Goal: Obtain resource: Obtain resource

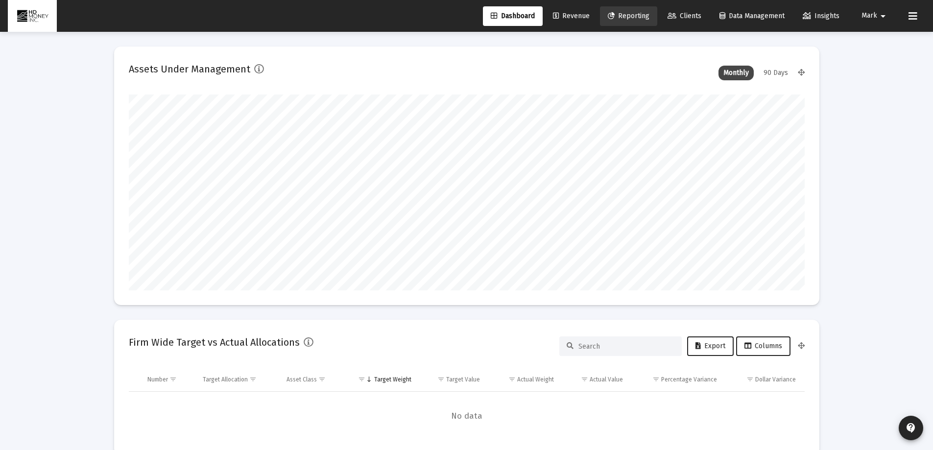
click at [635, 18] on span "Reporting" at bounding box center [629, 16] width 42 height 8
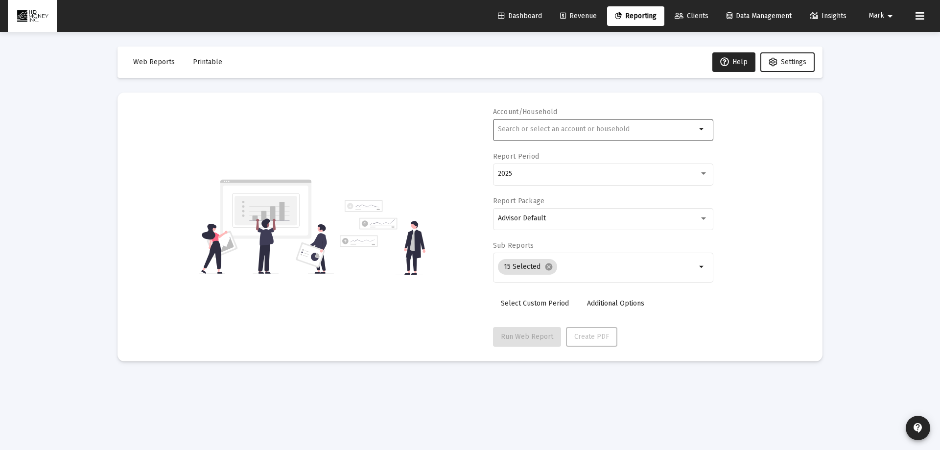
click at [532, 129] on input "text" at bounding box center [597, 129] width 198 height 8
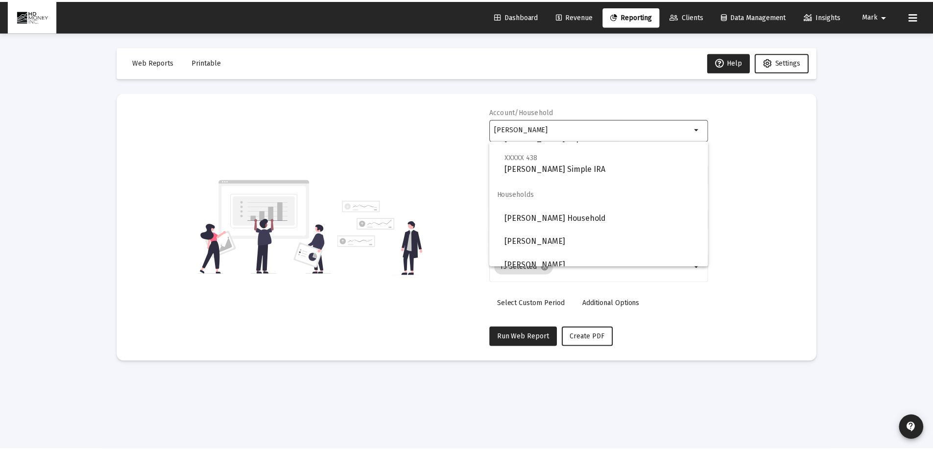
scroll to position [471, 0]
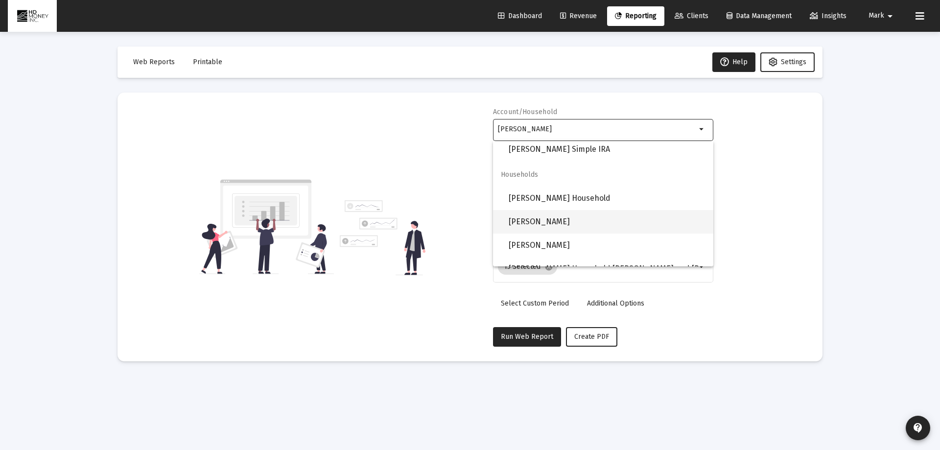
click at [558, 223] on span "[PERSON_NAME]" at bounding box center [607, 221] width 197 height 23
type input "[PERSON_NAME]"
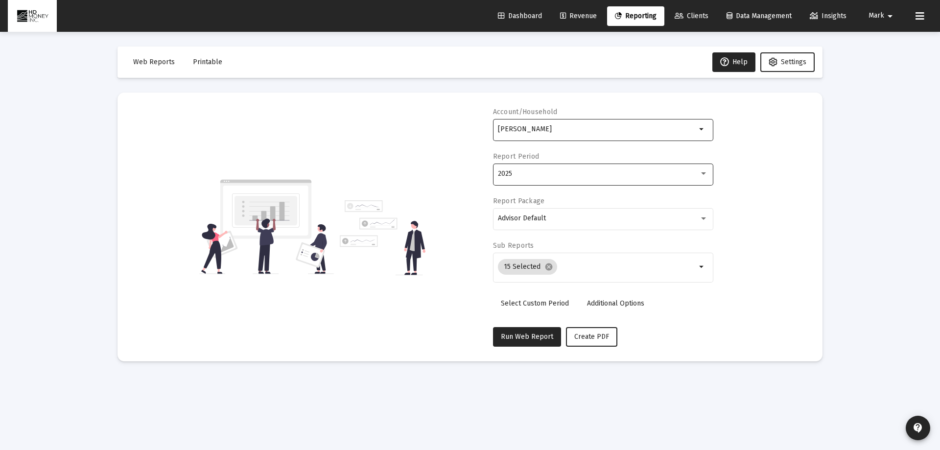
click at [552, 175] on div "2025" at bounding box center [598, 174] width 201 height 8
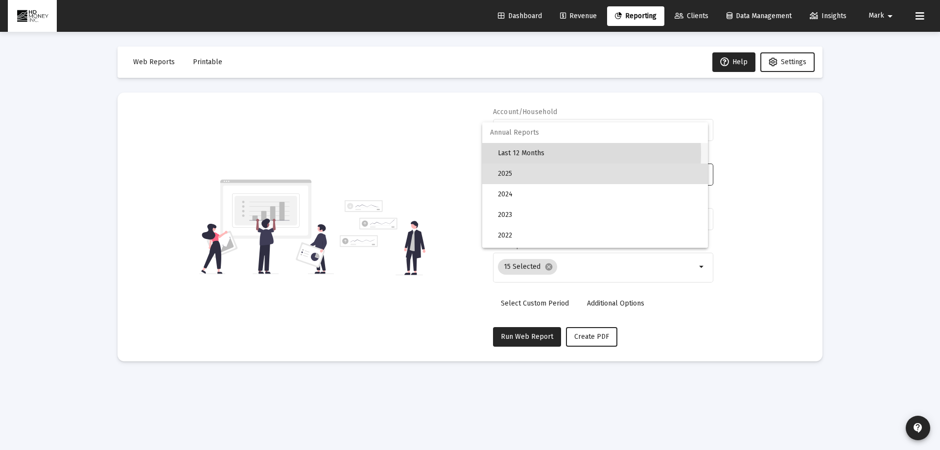
click at [524, 153] on span "Last 12 Months" at bounding box center [599, 153] width 202 height 21
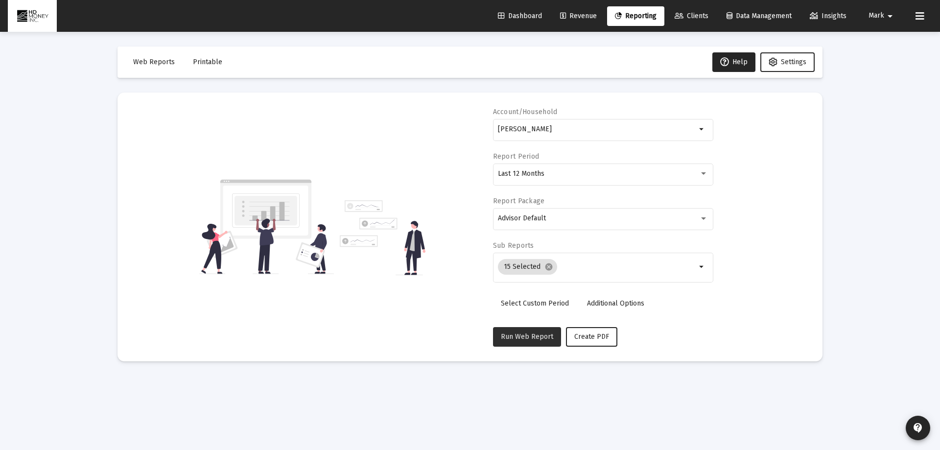
click at [522, 333] on span "Run Web Report" at bounding box center [527, 336] width 52 height 8
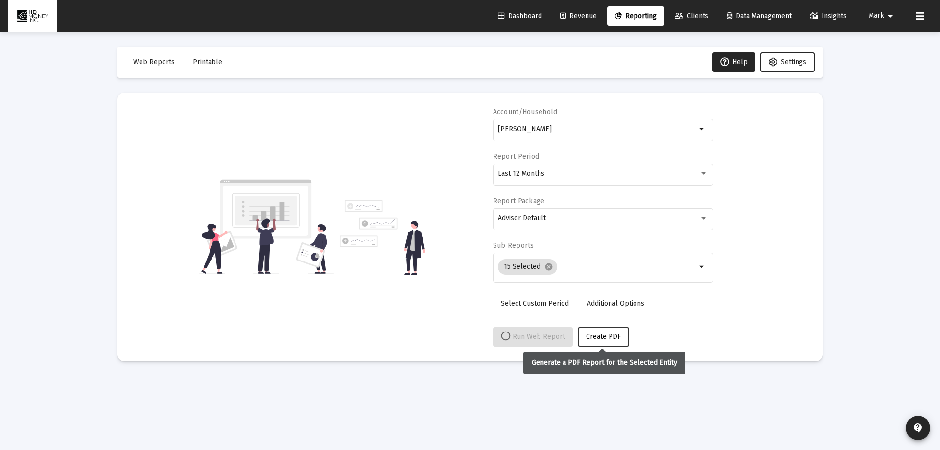
click at [602, 336] on span "Create PDF" at bounding box center [603, 336] width 35 height 8
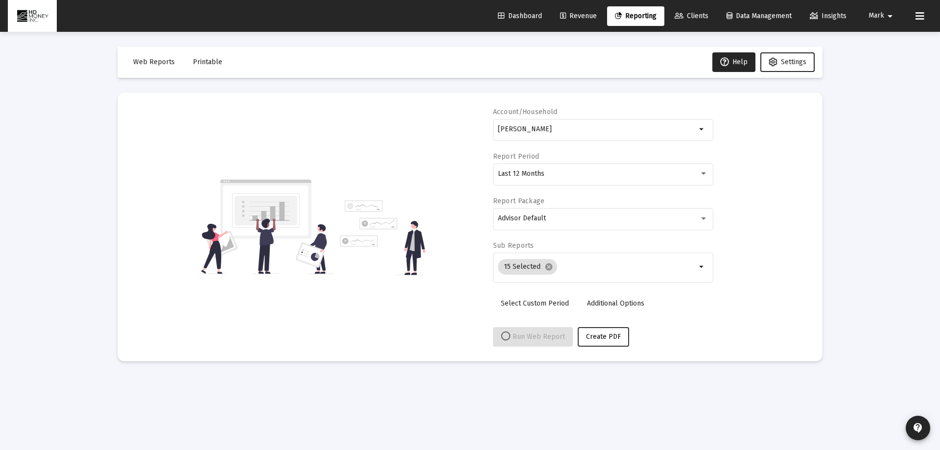
select select "View all"
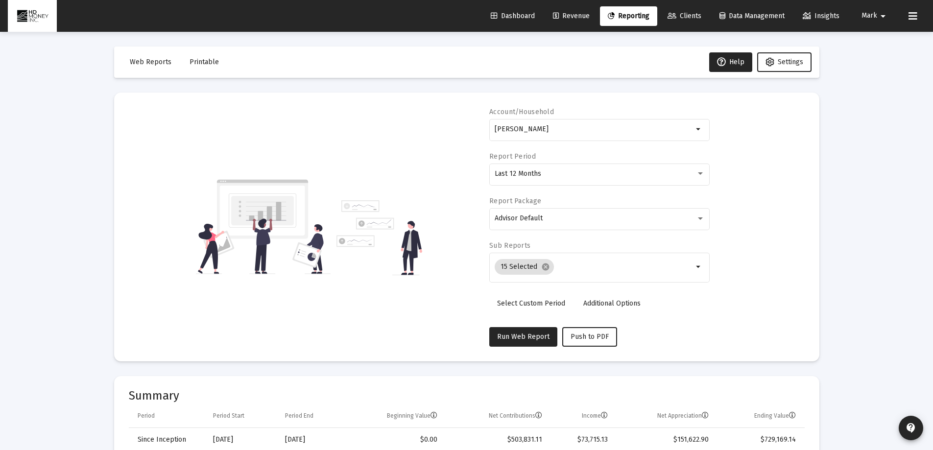
click at [201, 63] on span "Printable" at bounding box center [203, 62] width 29 height 8
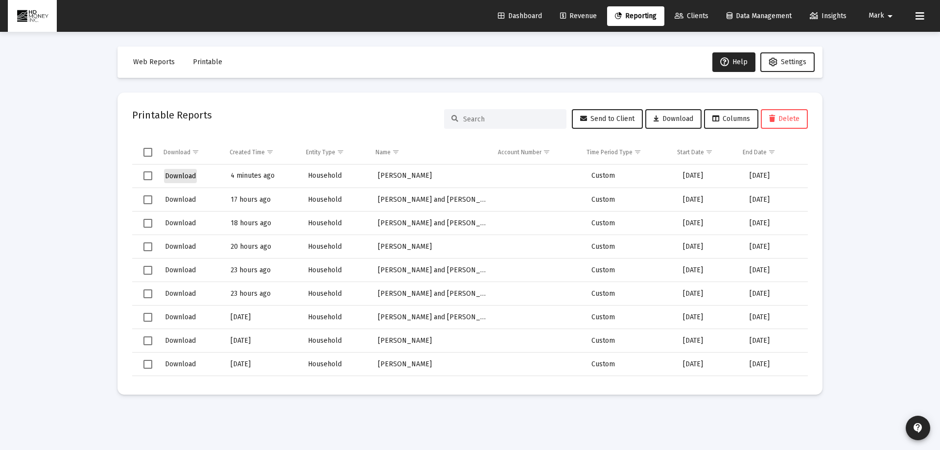
click at [179, 174] on span "Download" at bounding box center [180, 176] width 31 height 8
click at [630, 12] on span "Reporting" at bounding box center [636, 16] width 42 height 8
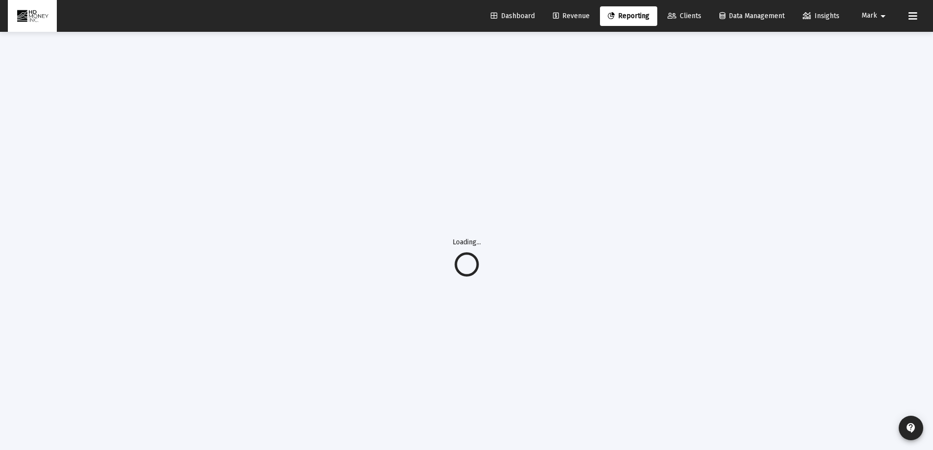
select select "View all"
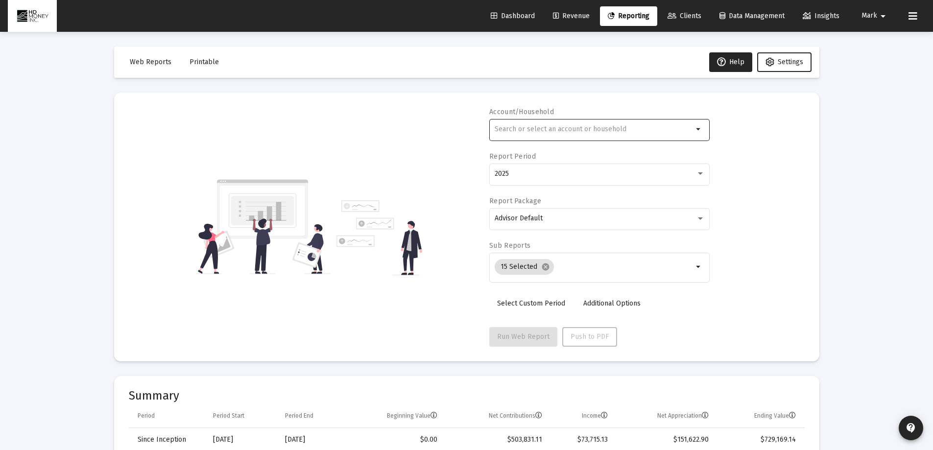
click at [568, 124] on div at bounding box center [593, 129] width 198 height 24
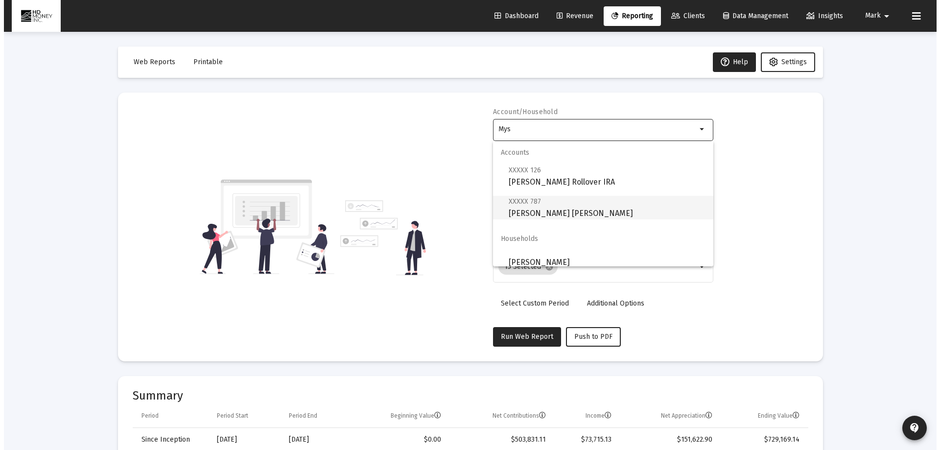
scroll to position [8, 0]
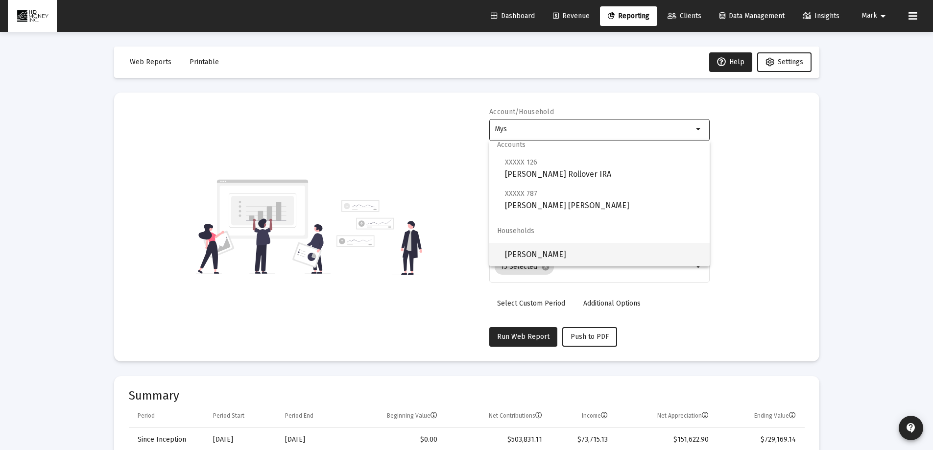
click at [526, 255] on span "[PERSON_NAME]" at bounding box center [603, 254] width 197 height 23
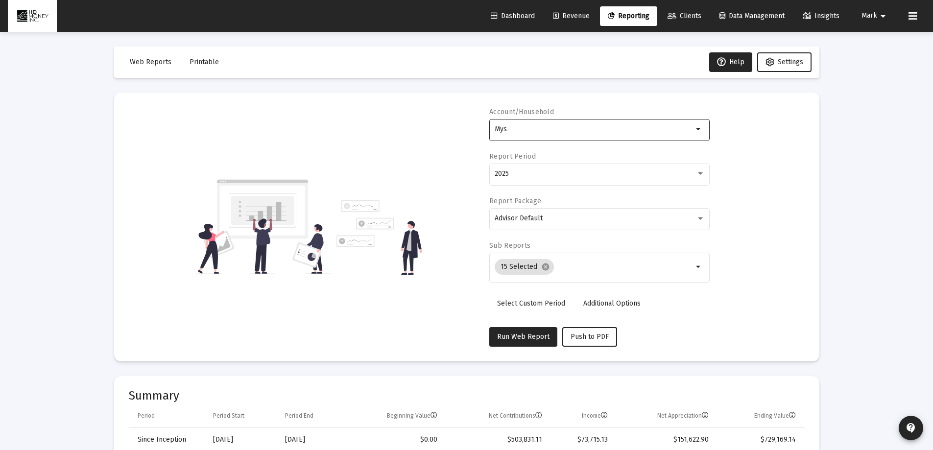
type input "[PERSON_NAME]"
click at [538, 171] on div "2025" at bounding box center [594, 174] width 201 height 8
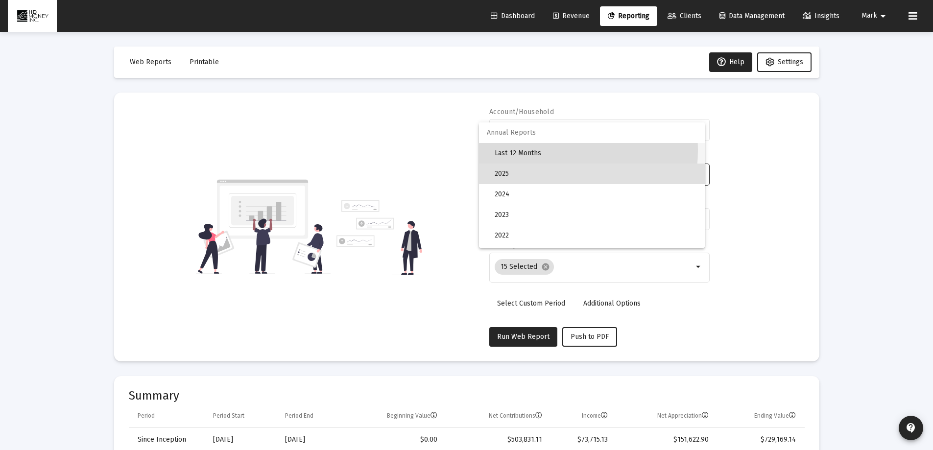
click at [524, 150] on span "Last 12 Months" at bounding box center [595, 153] width 202 height 21
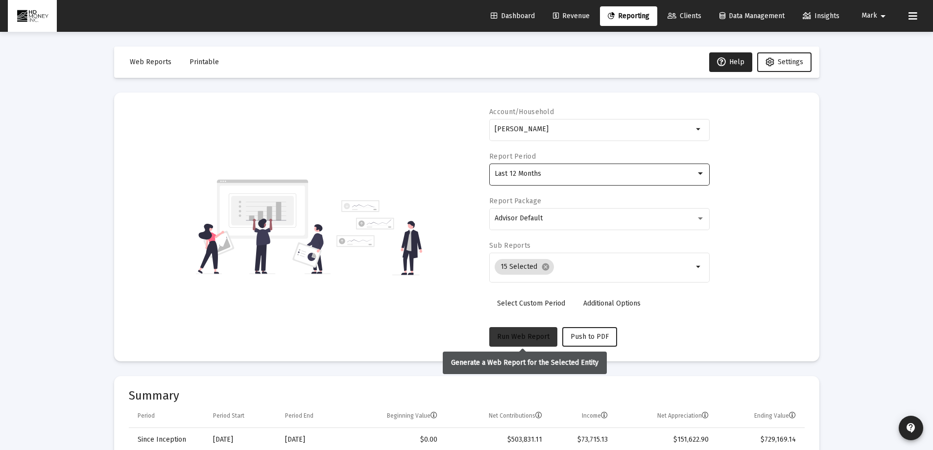
click at [533, 337] on span "Run Web Report" at bounding box center [523, 336] width 52 height 8
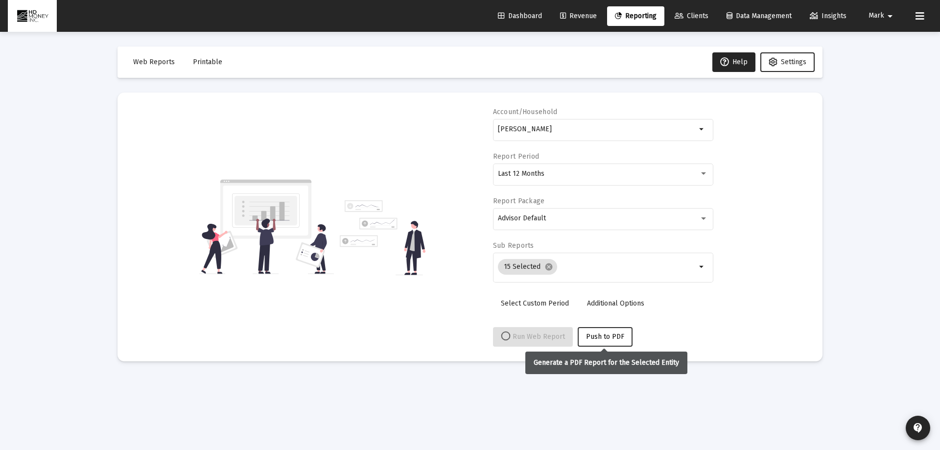
click at [612, 336] on span "Push to PDF" at bounding box center [605, 336] width 38 height 8
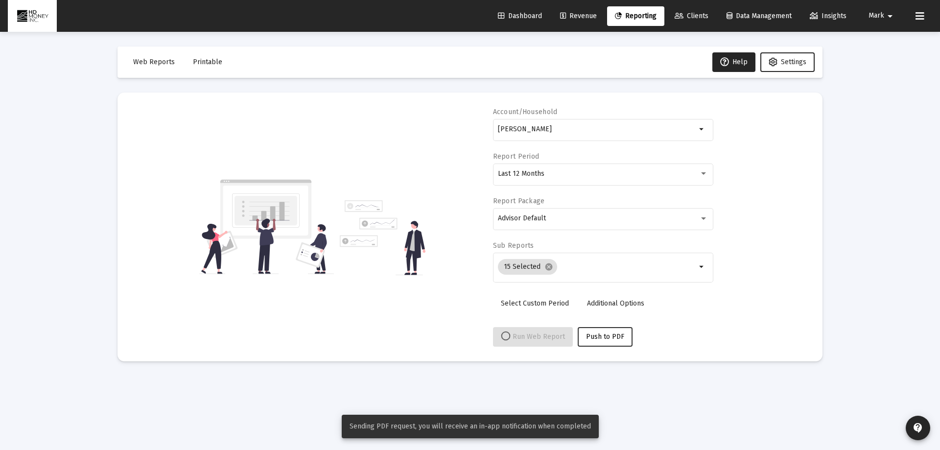
select select "View all"
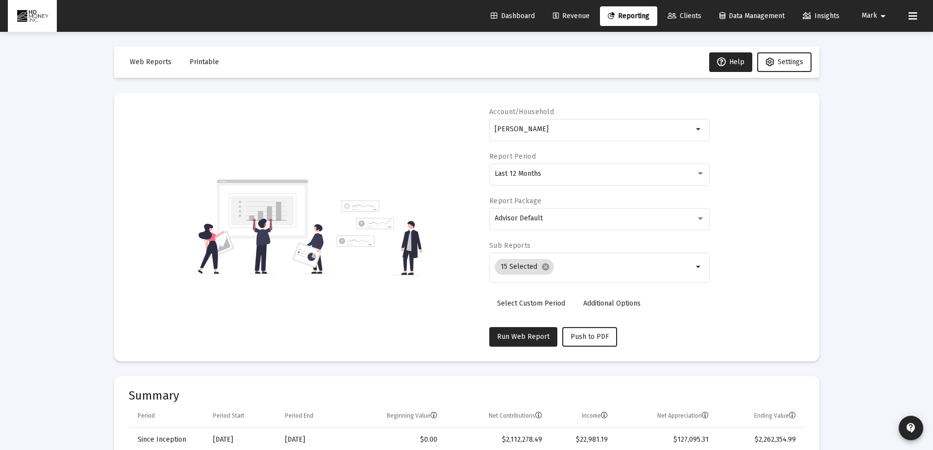
click at [197, 62] on span "Printable" at bounding box center [203, 62] width 29 height 8
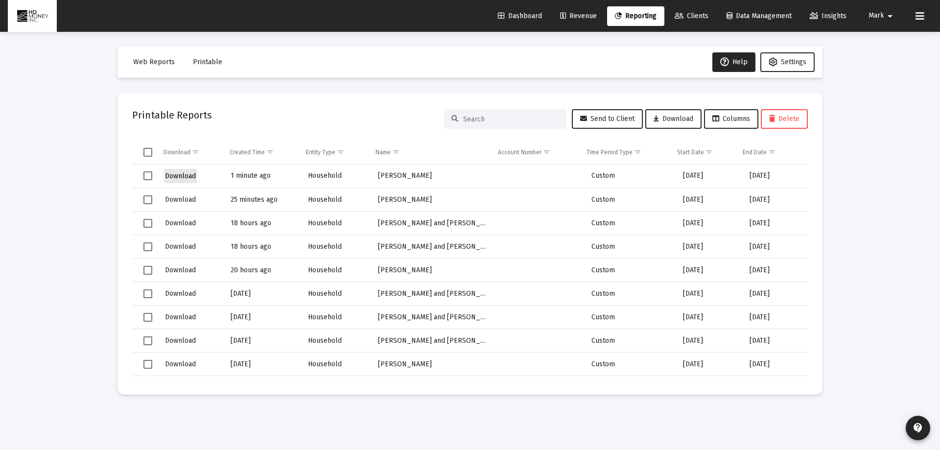
click at [178, 176] on span "Download" at bounding box center [180, 176] width 31 height 8
